Goal: Transaction & Acquisition: Book appointment/travel/reservation

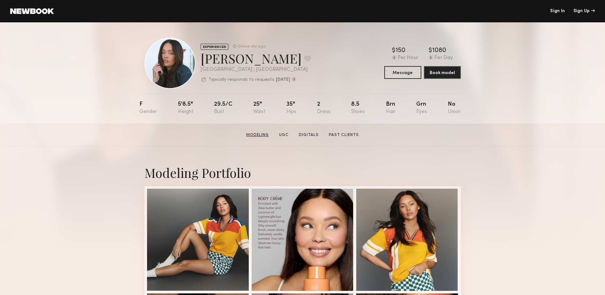
click at [267, 137] on link "Modeling" at bounding box center [258, 135] width 28 height 6
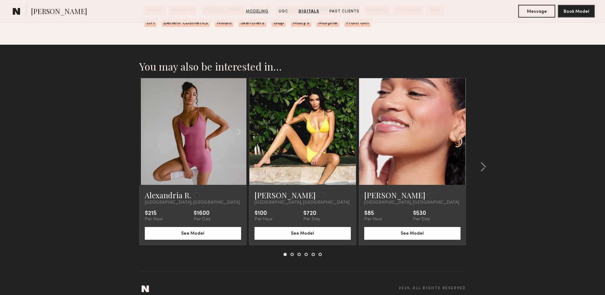
scroll to position [1130, 0]
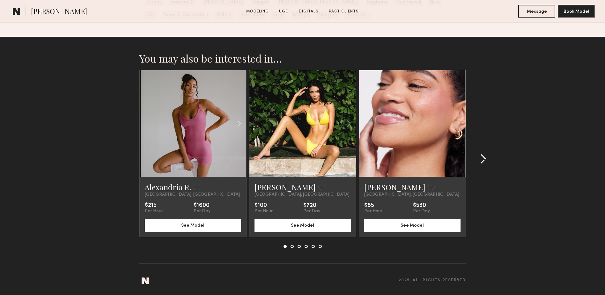
click at [486, 160] on common-icon at bounding box center [483, 159] width 6 height 10
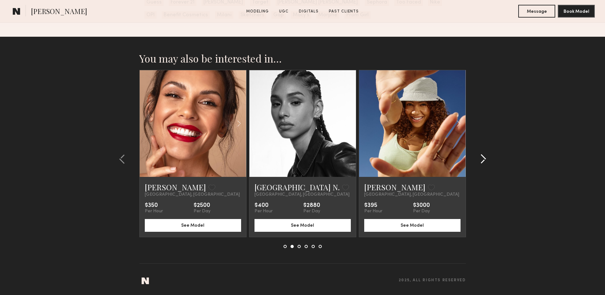
click at [486, 160] on common-icon at bounding box center [483, 159] width 6 height 10
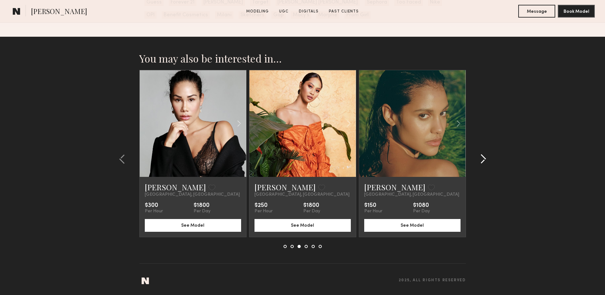
click at [483, 157] on common-icon at bounding box center [483, 159] width 6 height 10
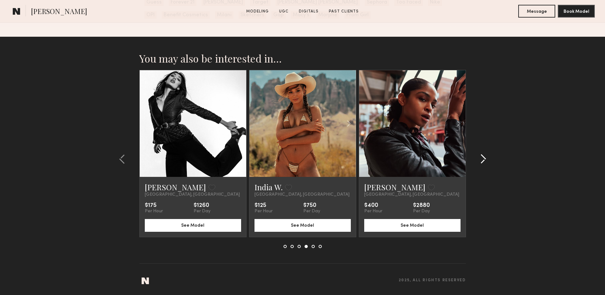
click at [483, 157] on common-icon at bounding box center [483, 159] width 6 height 10
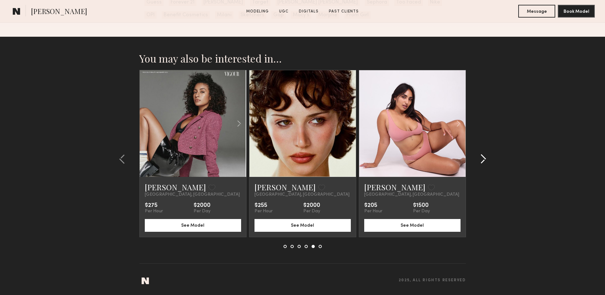
click at [483, 157] on common-icon at bounding box center [483, 159] width 6 height 10
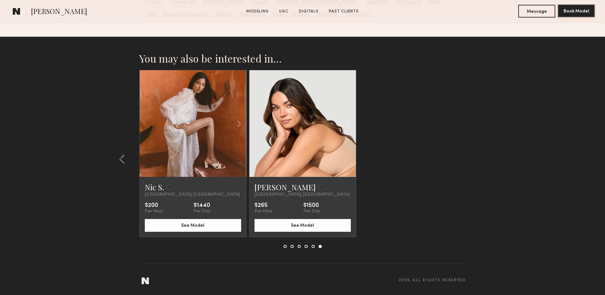
click at [577, 11] on button "Book Model" at bounding box center [576, 10] width 37 height 13
